Goal: Navigation & Orientation: Find specific page/section

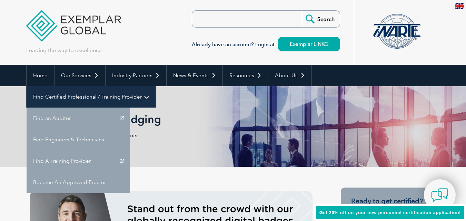
click at [156, 86] on link "Find Certified Professional / Training Provider" at bounding box center [91, 96] width 129 height 21
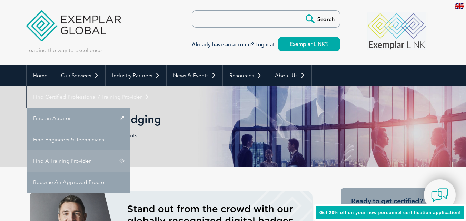
click at [130, 151] on link "Find A Training Provider" at bounding box center [79, 161] width 104 height 21
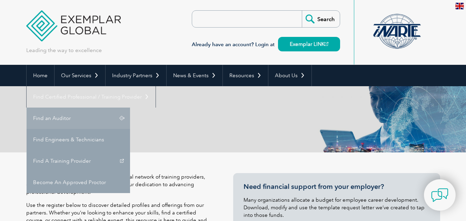
click at [130, 108] on link "Find an Auditor" at bounding box center [79, 118] width 104 height 21
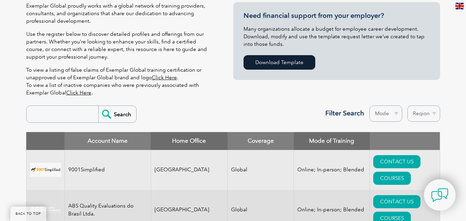
scroll to position [173, 0]
